Goal: Transaction & Acquisition: Purchase product/service

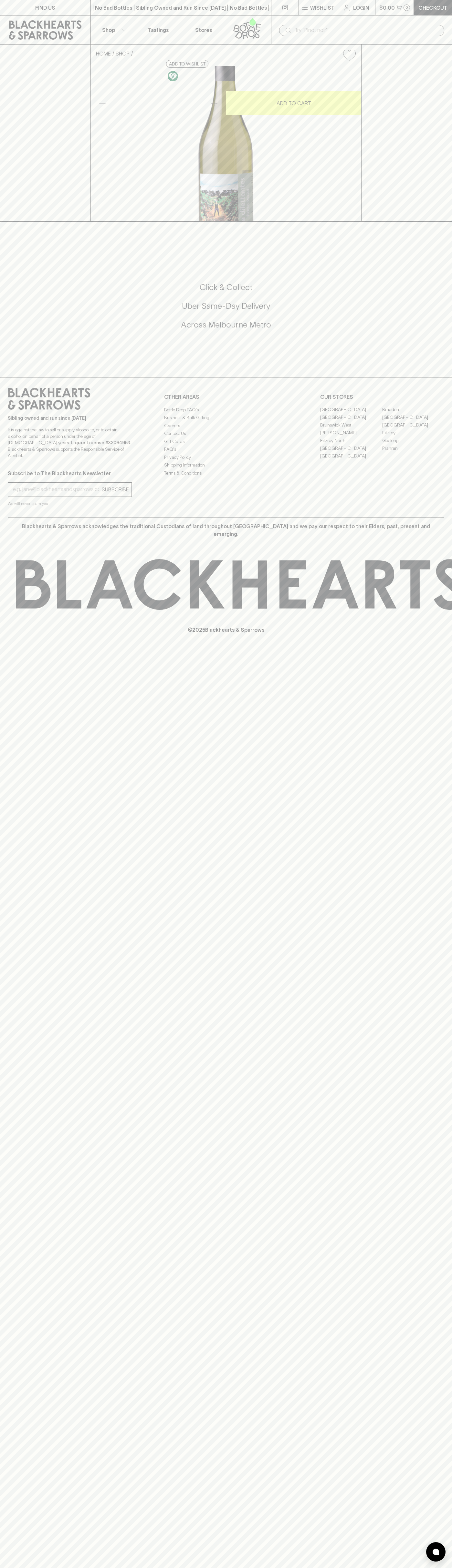
click at [308, 15] on div "​" at bounding box center [361, 30] width 181 height 29
click at [424, 1357] on div "FIND US | No Bad Bottles | Sibling Owned and Run Since 2006 | No Bad Bottles | …" at bounding box center [226, 784] width 452 height 1568
click at [408, 1567] on html "FIND US | No Bad Bottles | Sibling Owned and Run Since 2006 | No Bad Bottles | …" at bounding box center [226, 784] width 452 height 1568
click at [2, 1255] on div "FIND US | No Bad Bottles | Sibling Owned and Run Since 2006 | No Bad Bottles | …" at bounding box center [226, 784] width 452 height 1568
